Goal: Information Seeking & Learning: Learn about a topic

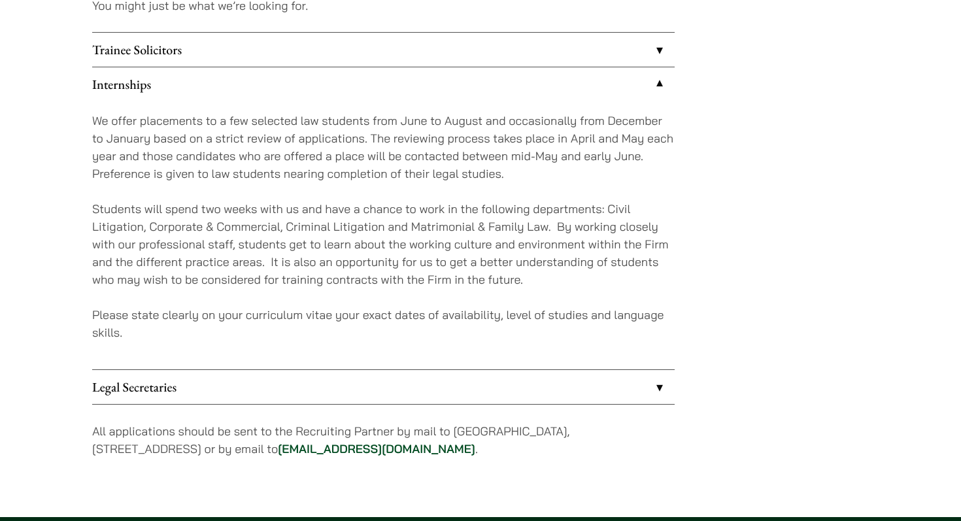
scroll to position [1184, 0]
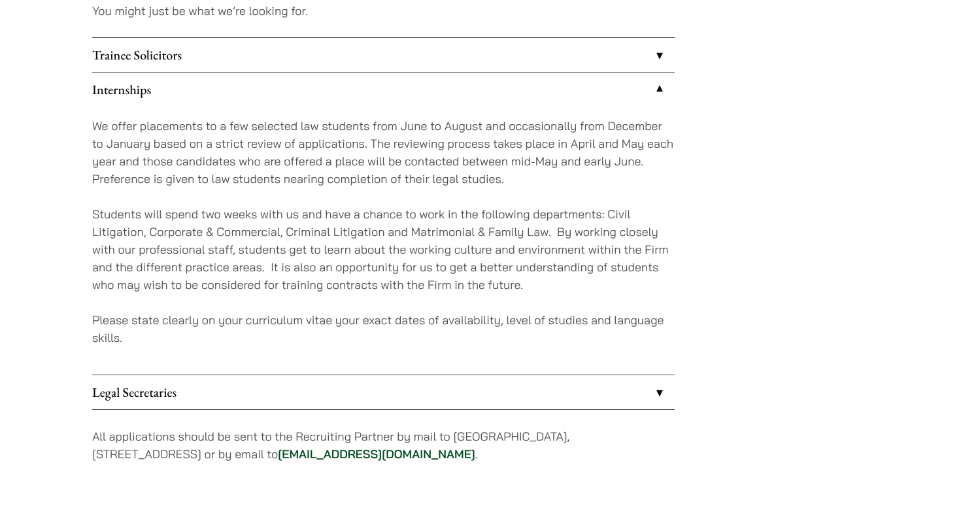
click at [435, 65] on link "Trainee Solicitors" at bounding box center [383, 55] width 583 height 34
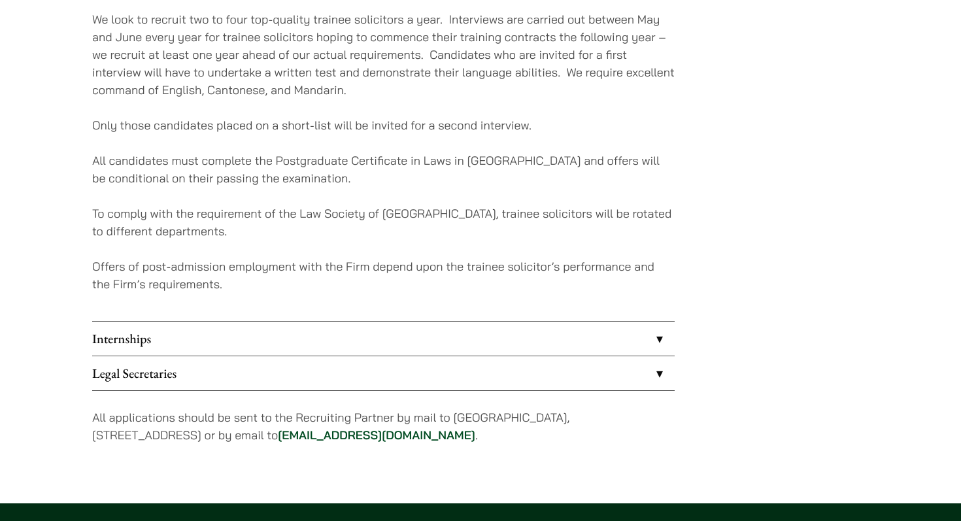
scroll to position [1257, 0]
click at [383, 339] on link "Internships" at bounding box center [383, 338] width 583 height 34
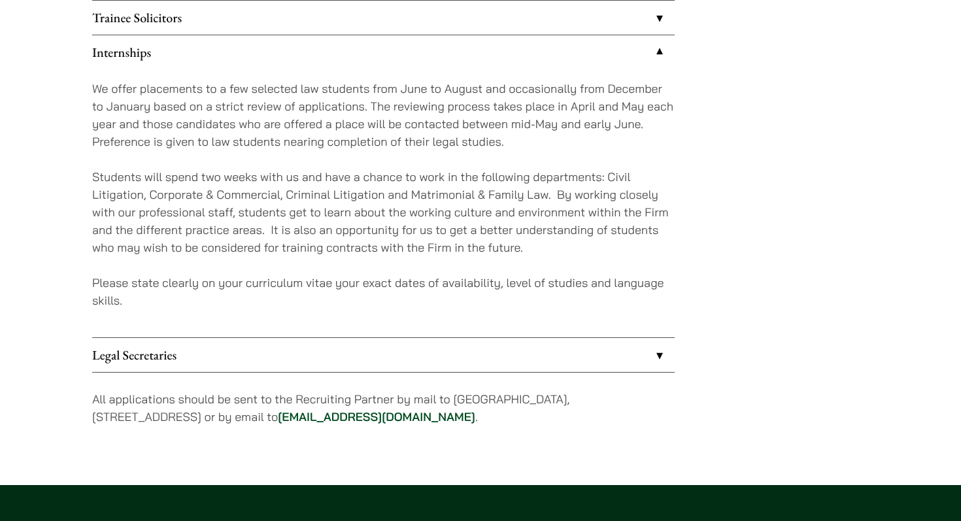
scroll to position [1210, 0]
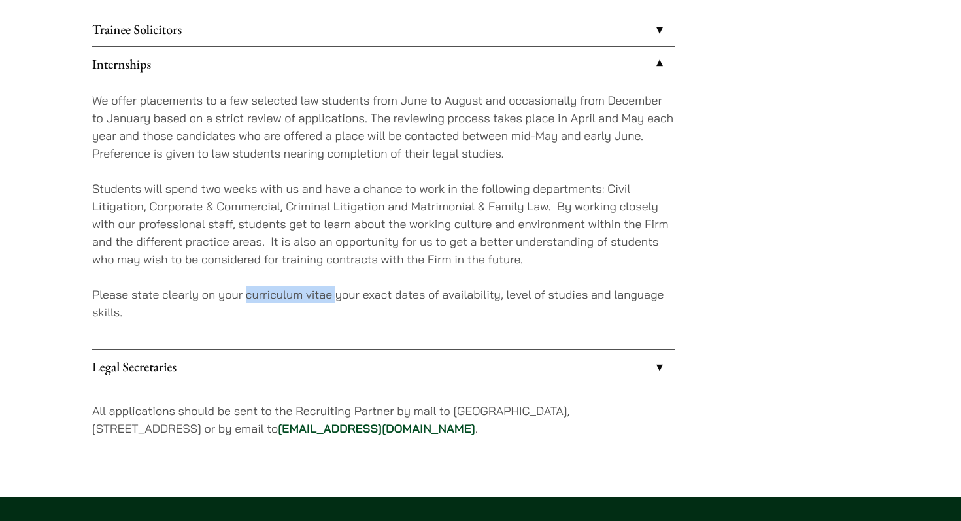
drag, startPoint x: 334, startPoint y: 296, endPoint x: 249, endPoint y: 296, distance: 85.0
click at [249, 296] on p "Please state clearly on your curriculum vitae your exact dates of availability,…" at bounding box center [383, 303] width 583 height 35
copy p "curriculum vitae"
click at [249, 296] on p "Please state clearly on your curriculum vitae your exact dates of availability,…" at bounding box center [383, 303] width 583 height 35
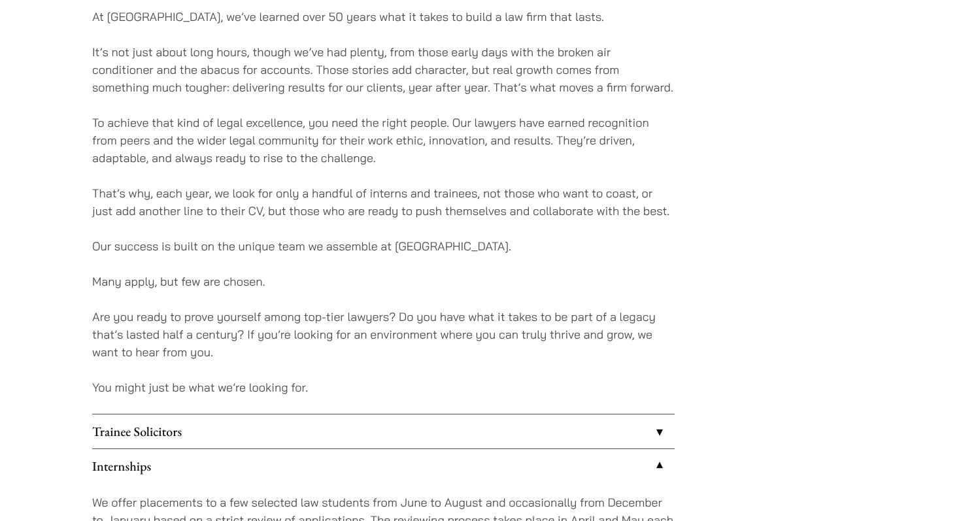
scroll to position [786, 0]
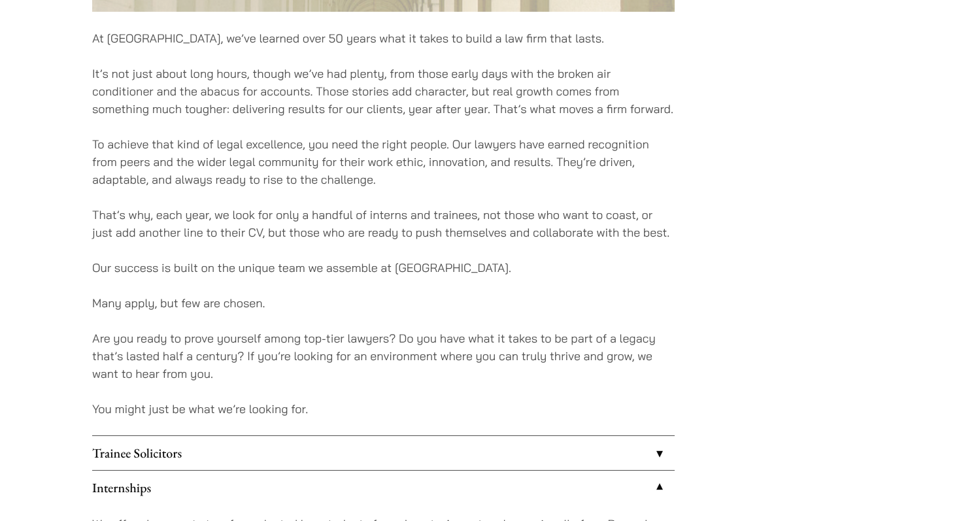
drag, startPoint x: 97, startPoint y: 77, endPoint x: 390, endPoint y: 351, distance: 401.2
click at [390, 351] on div "At Haldanes, we’ve learned over 50 years what it takes to build a law firm that…" at bounding box center [383, 154] width 583 height 1450
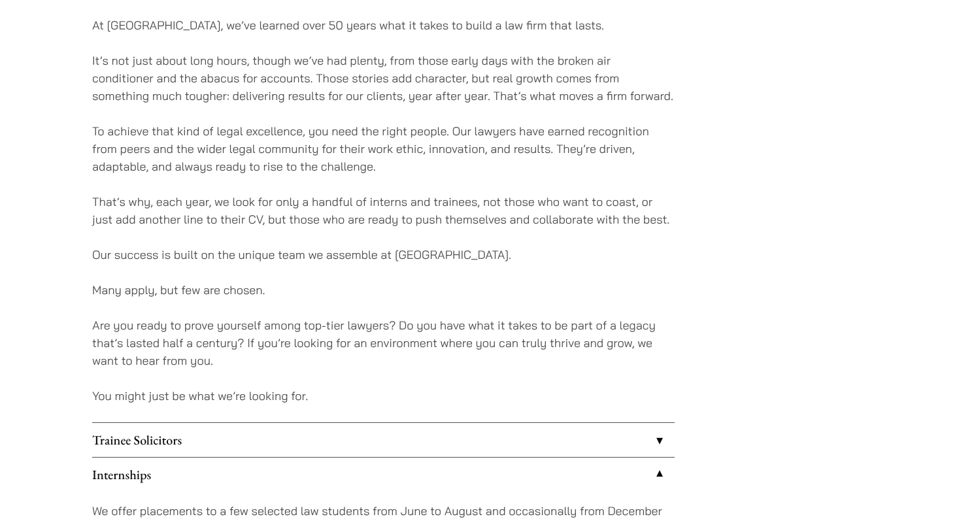
scroll to position [803, 0]
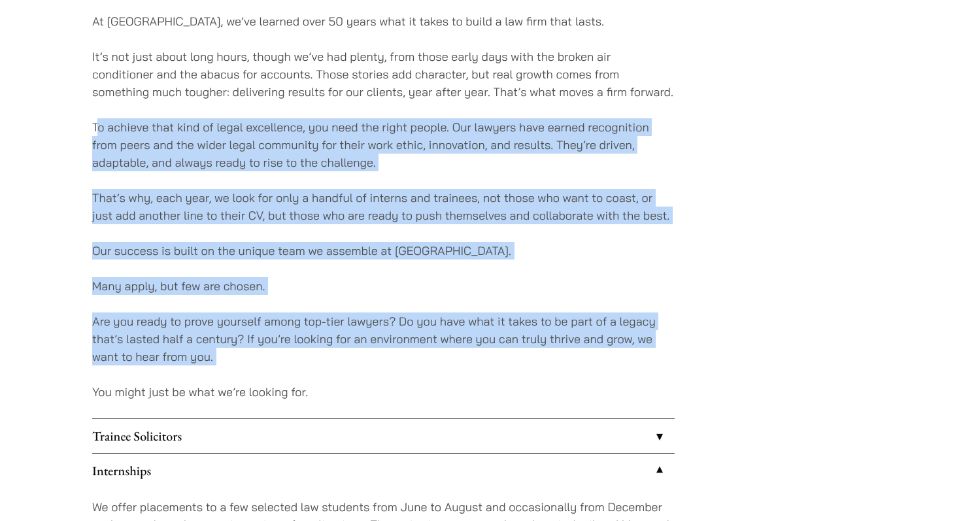
drag, startPoint x: 368, startPoint y: 371, endPoint x: 99, endPoint y: 122, distance: 366.1
click at [98, 122] on div "At Haldanes, we’ve learned over 50 years what it takes to build a law firm that…" at bounding box center [383, 137] width 583 height 1450
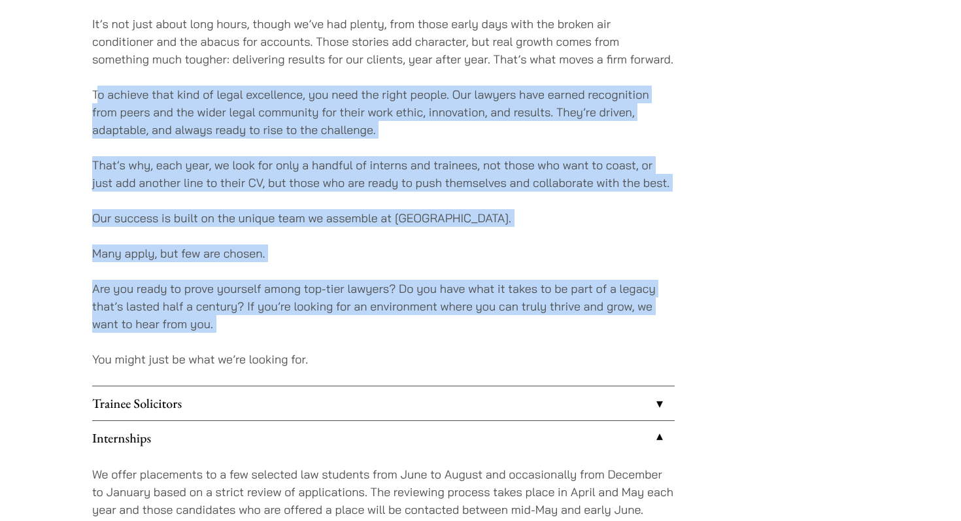
scroll to position [838, 0]
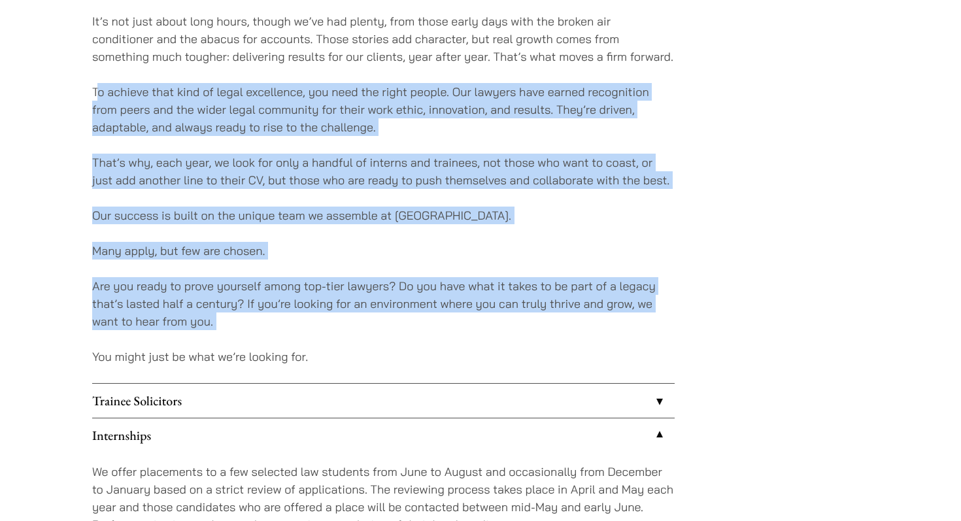
click at [101, 137] on div "At Haldanes, we’ve learned over 50 years what it takes to build a law firm that…" at bounding box center [383, 102] width 583 height 1450
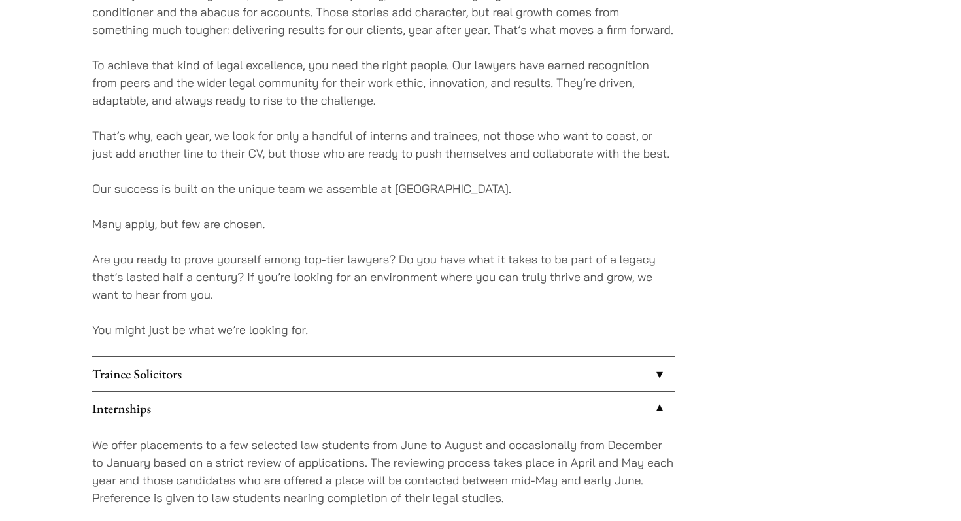
scroll to position [867, 0]
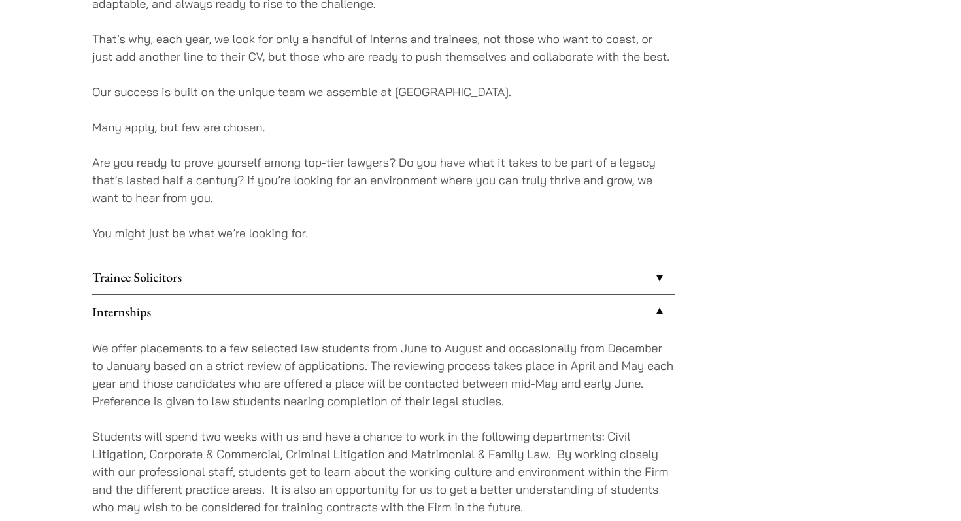
click at [158, 279] on link "Trainee Solicitors" at bounding box center [383, 277] width 583 height 34
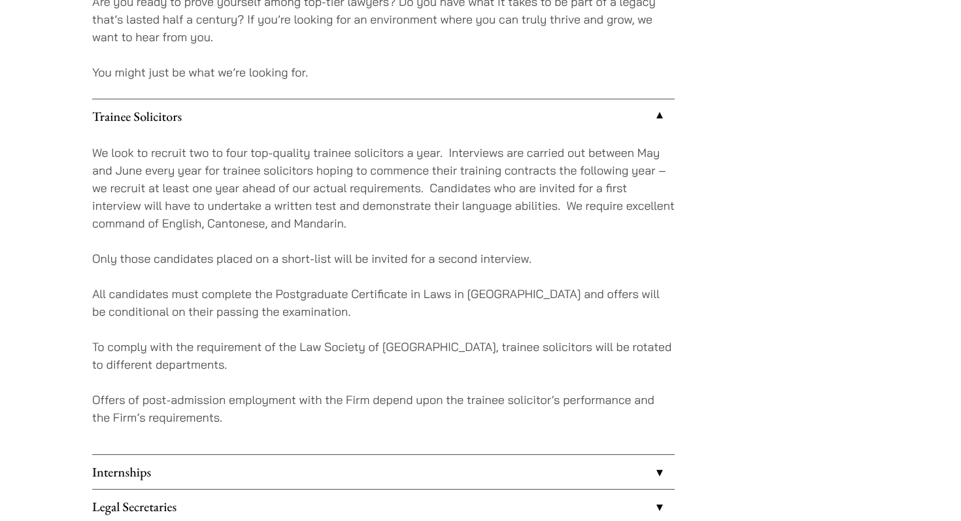
scroll to position [1156, 0]
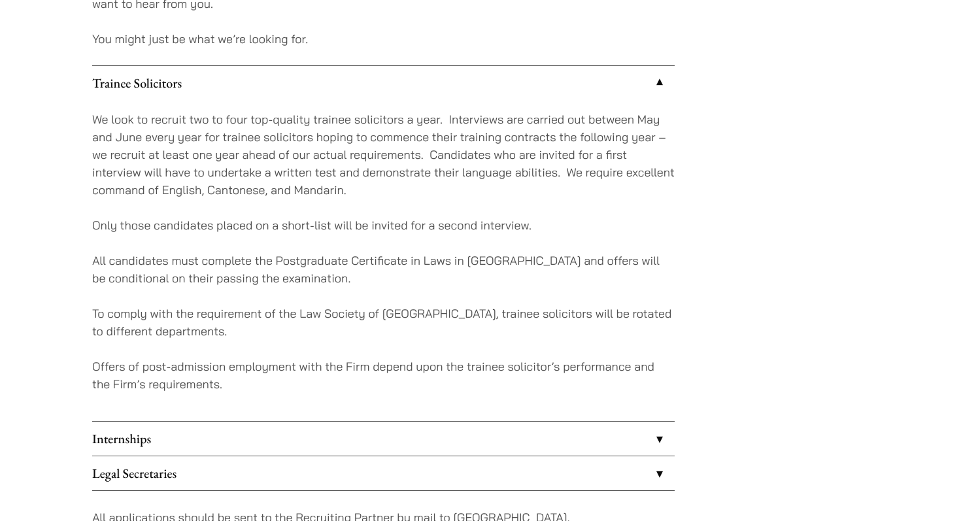
click at [415, 427] on link "Internships" at bounding box center [383, 439] width 583 height 34
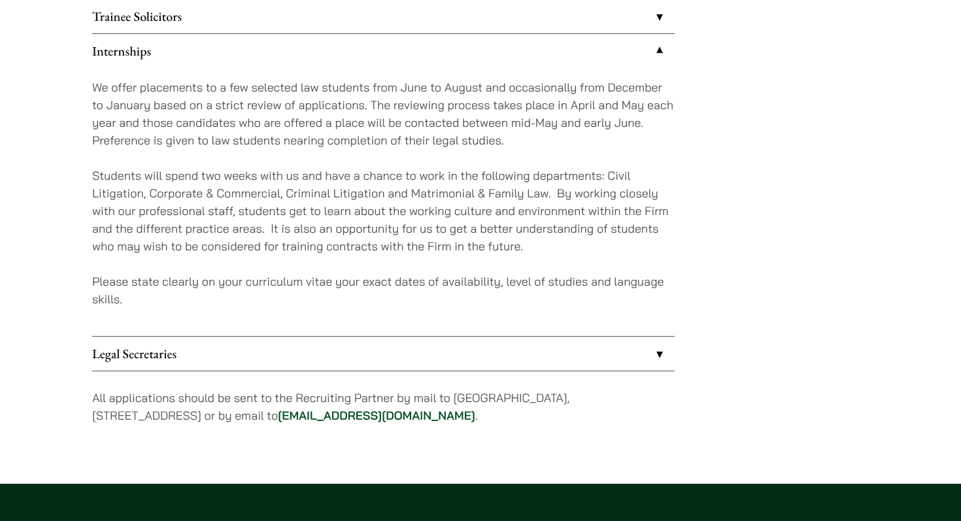
scroll to position [1205, 0]
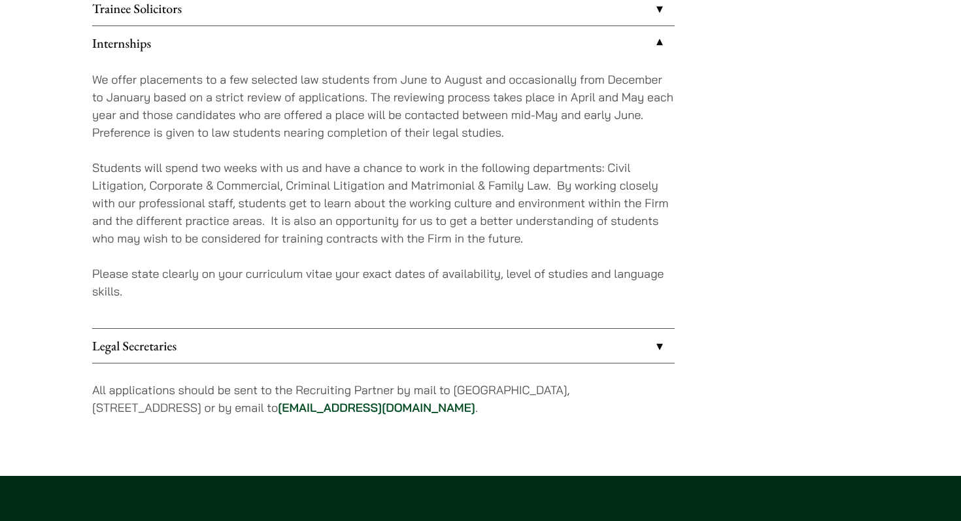
scroll to position [1232, 0]
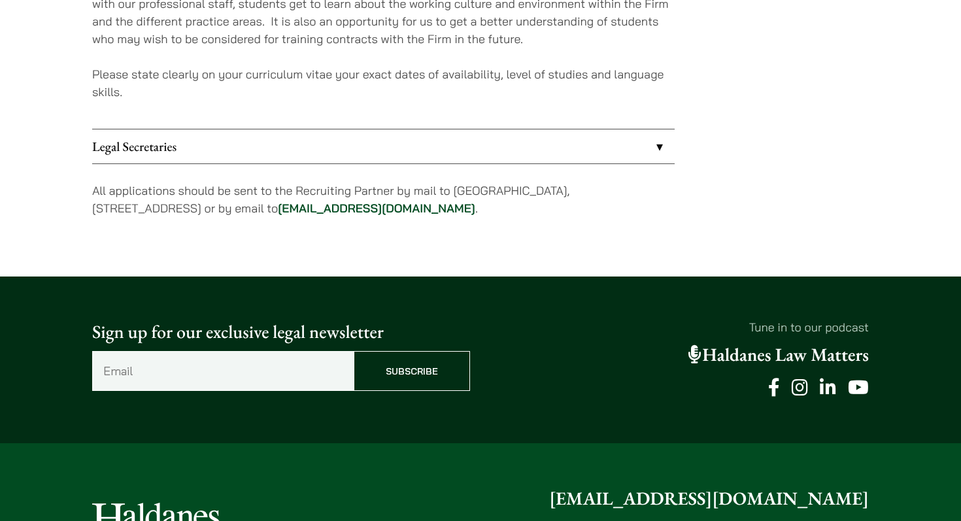
scroll to position [1387, 0]
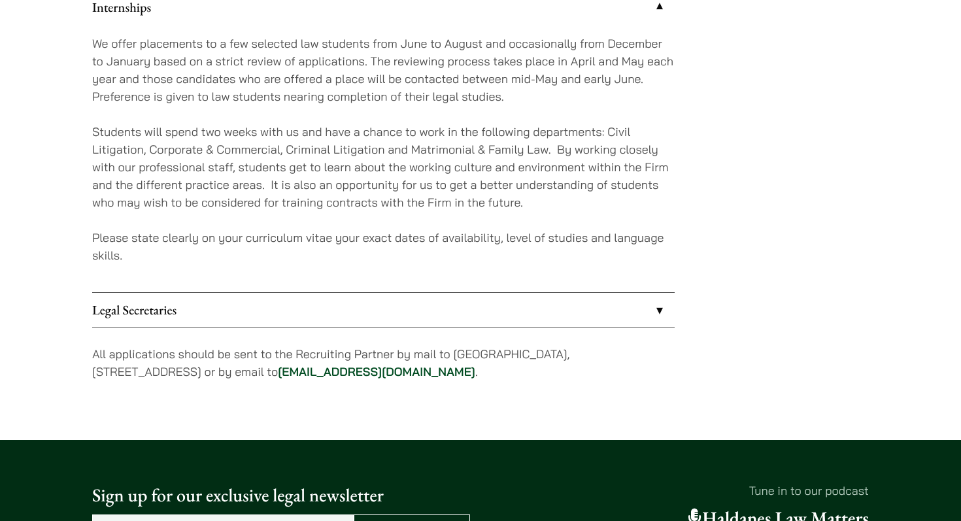
scroll to position [1147, 0]
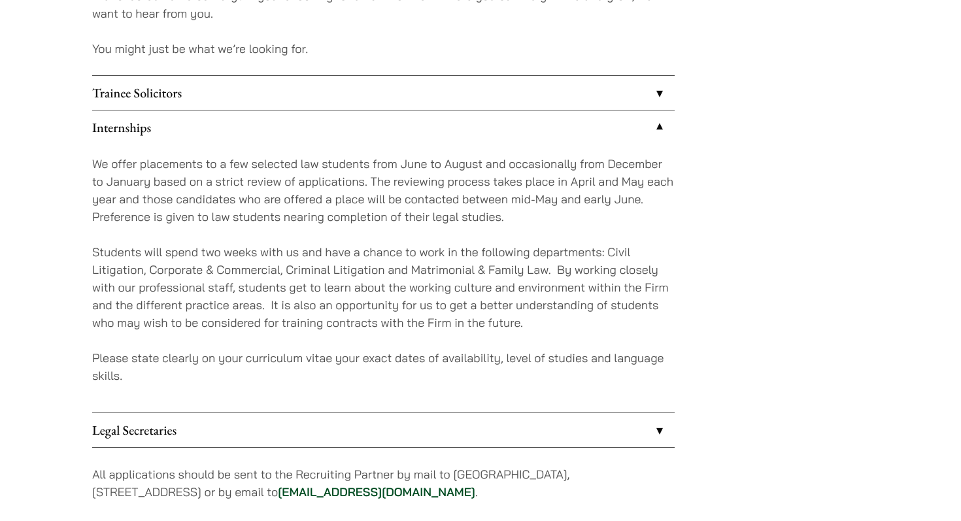
click at [656, 131] on link "Internships" at bounding box center [383, 128] width 583 height 34
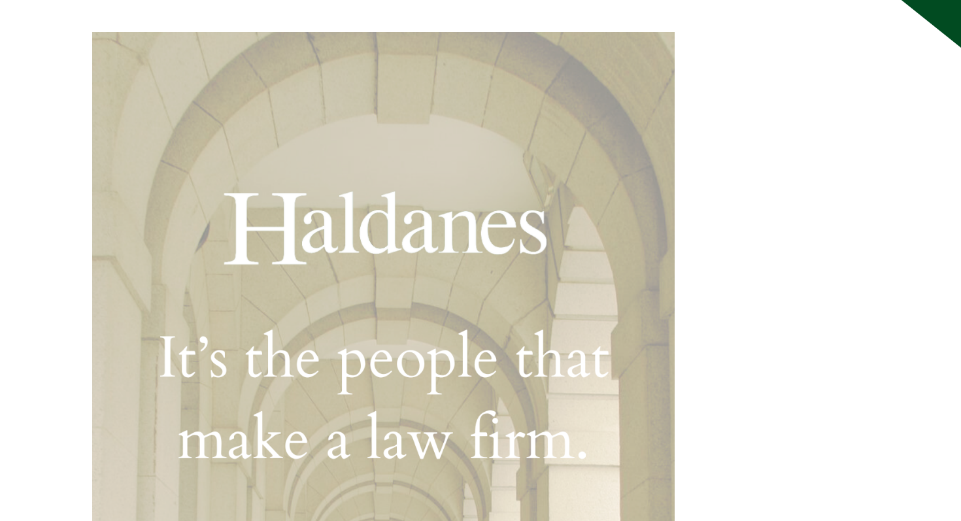
scroll to position [135, 0]
